Goal: Task Accomplishment & Management: Manage account settings

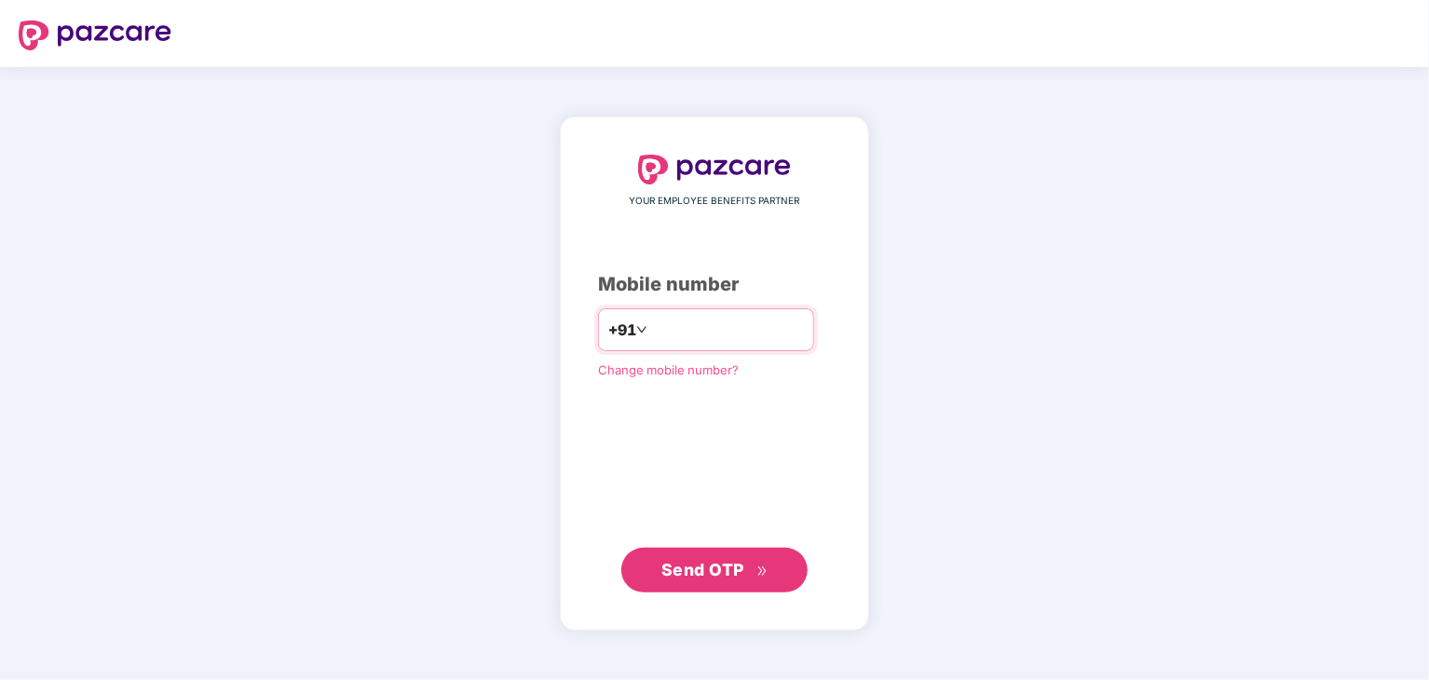
click at [656, 321] on input "number" at bounding box center [727, 330] width 153 height 30
type input "**********"
click at [703, 564] on span "Send OTP" at bounding box center [703, 570] width 83 height 20
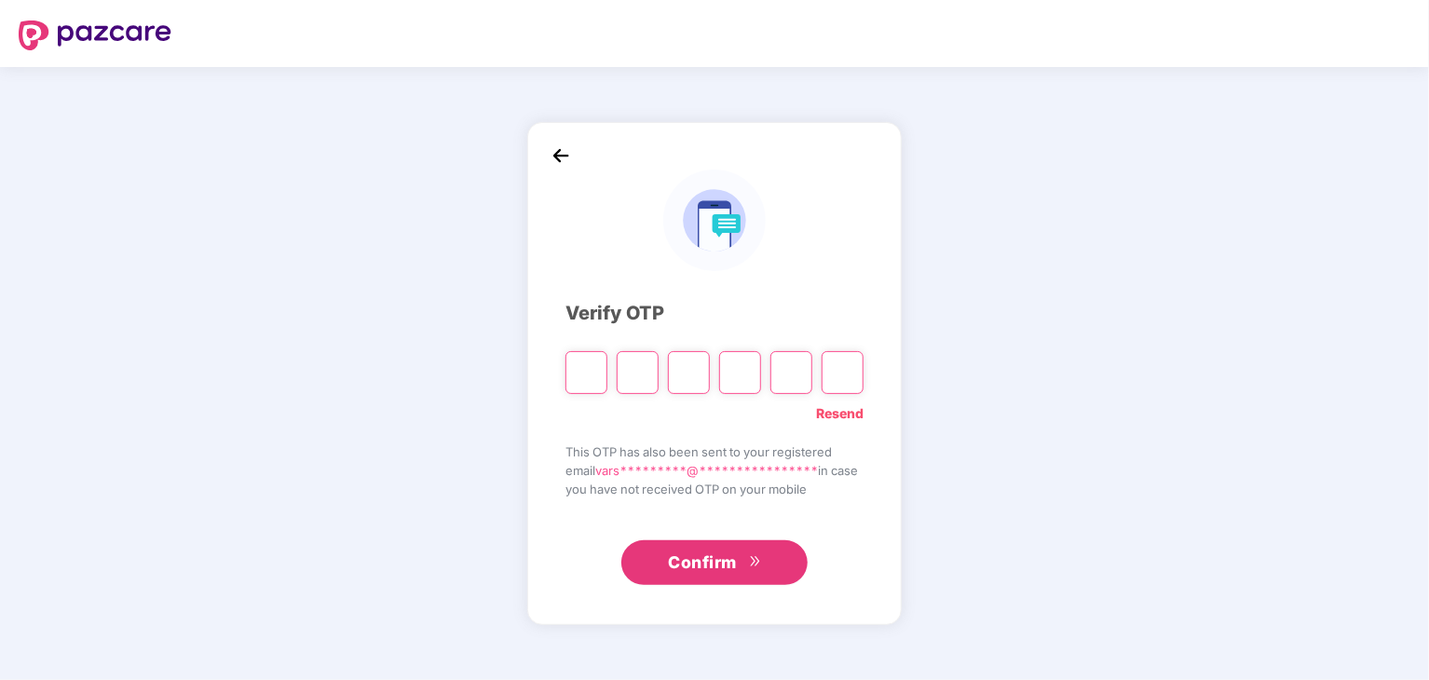
type input "*"
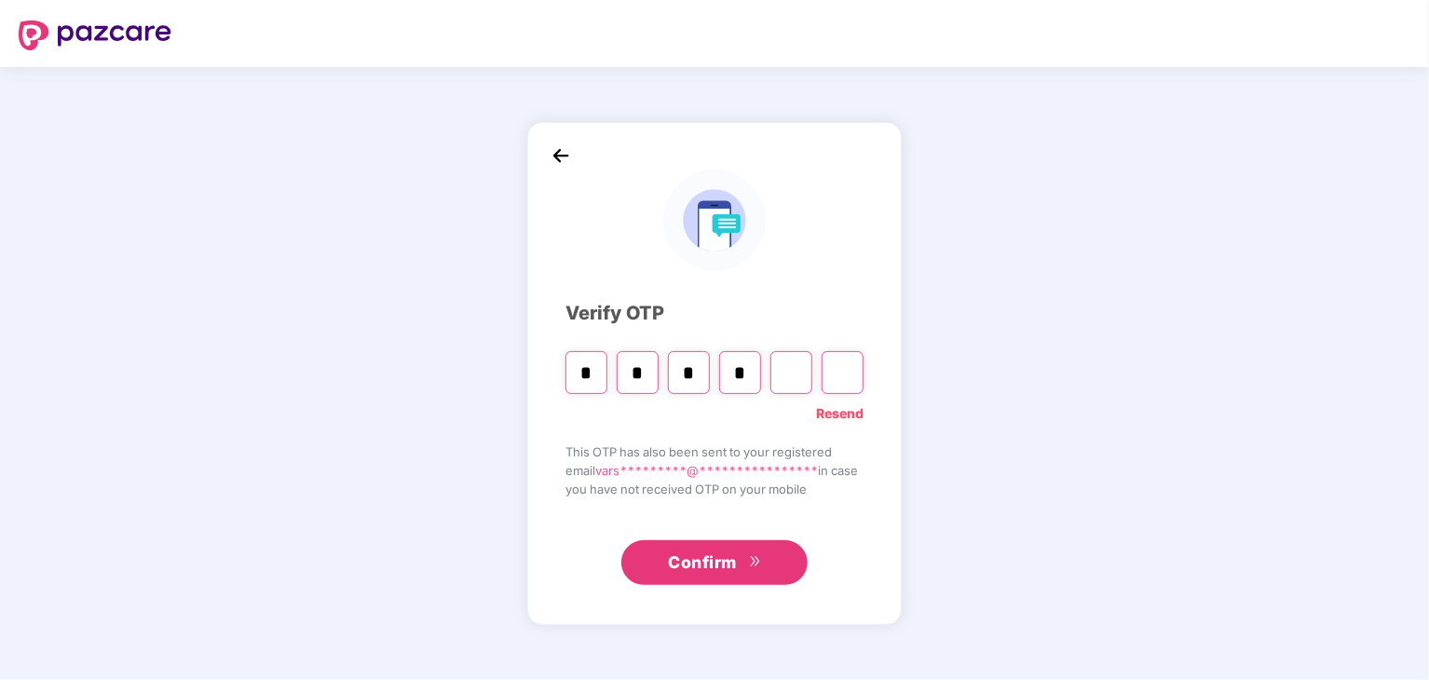
type input "*"
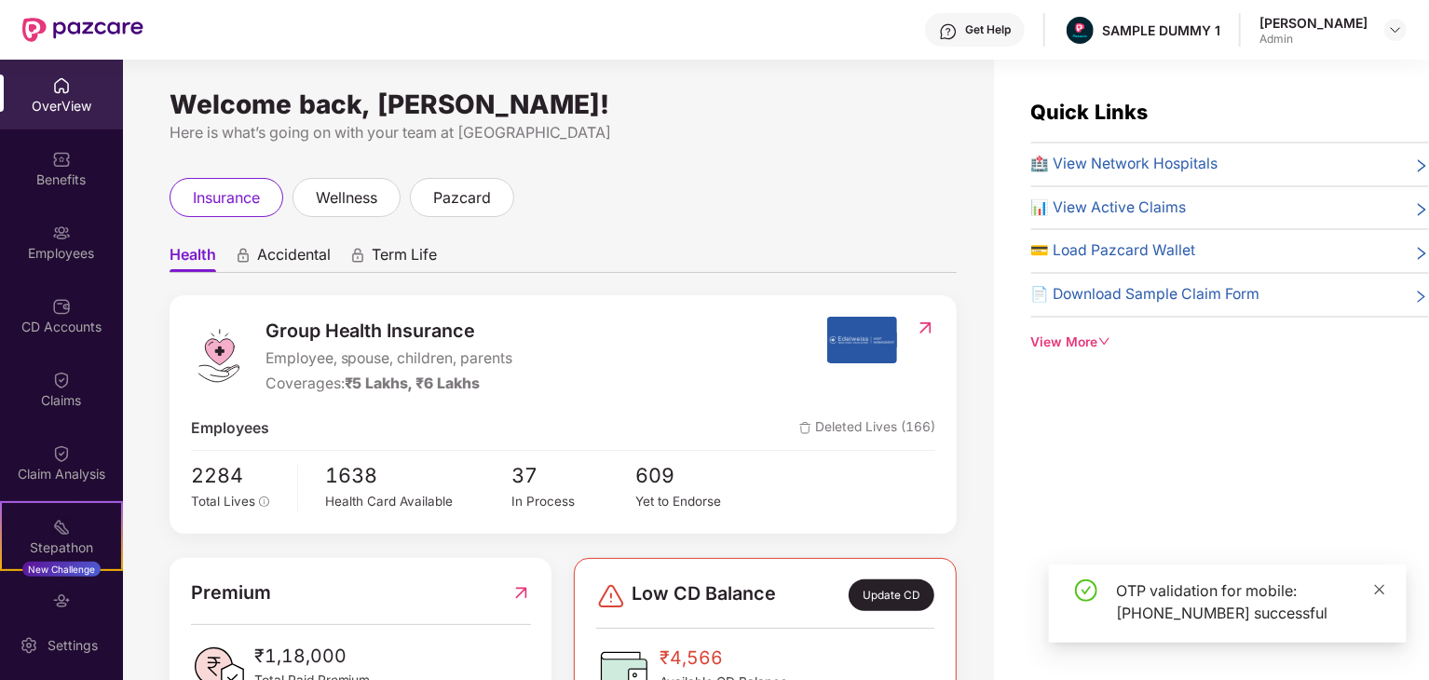
click at [1375, 589] on icon "close" at bounding box center [1379, 589] width 13 height 13
